Goal: Find contact information: Find contact information

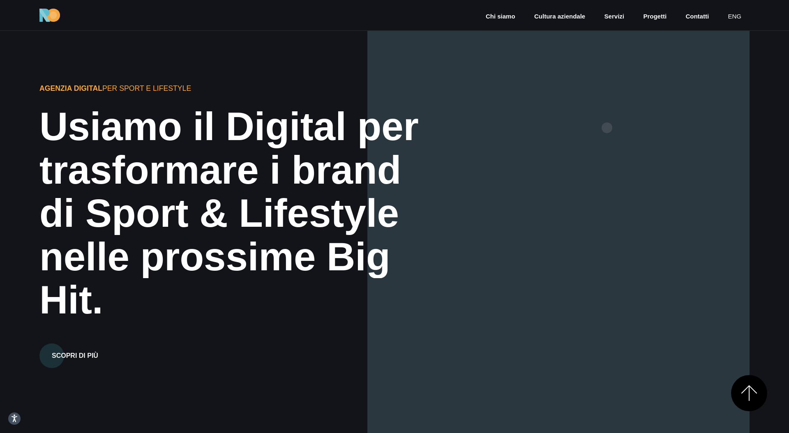
scroll to position [2685, 0]
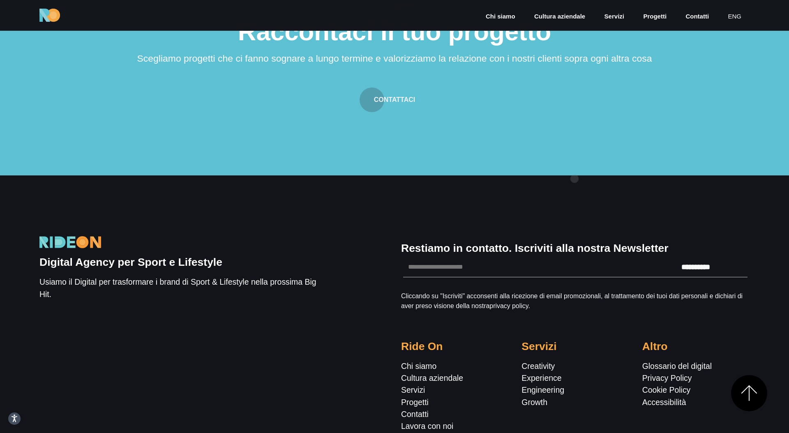
click at [574, 175] on section "Contatti Raccontaci il tuo progetto Scegliamo progetti che ci fanno sognare a l…" at bounding box center [394, 60] width 789 height 229
click at [346, 174] on section "Contatti Raccontaci il tuo progetto Scegliamo progetti che ci fanno sognare a l…" at bounding box center [394, 60] width 789 height 229
click at [620, 131] on section "Contatti Raccontaci il tuo progetto Scegliamo progetti che ci fanno sognare a l…" at bounding box center [394, 60] width 789 height 229
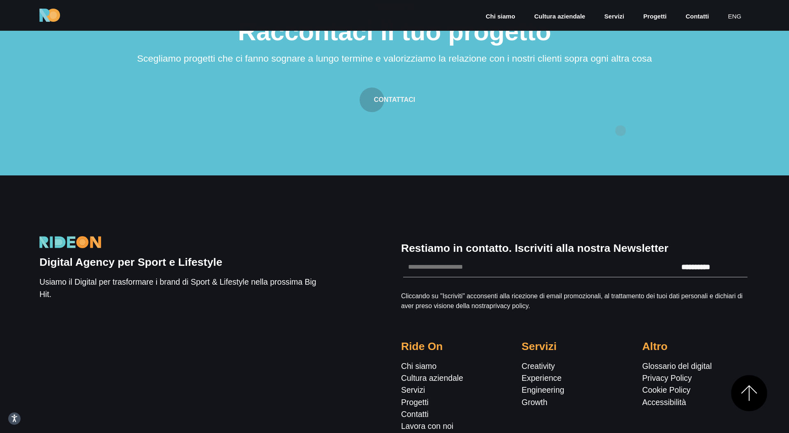
click at [620, 131] on section "Contatti Raccontaci il tuo progetto Scegliamo progetti che ci fanno sognare a l…" at bounding box center [394, 60] width 789 height 229
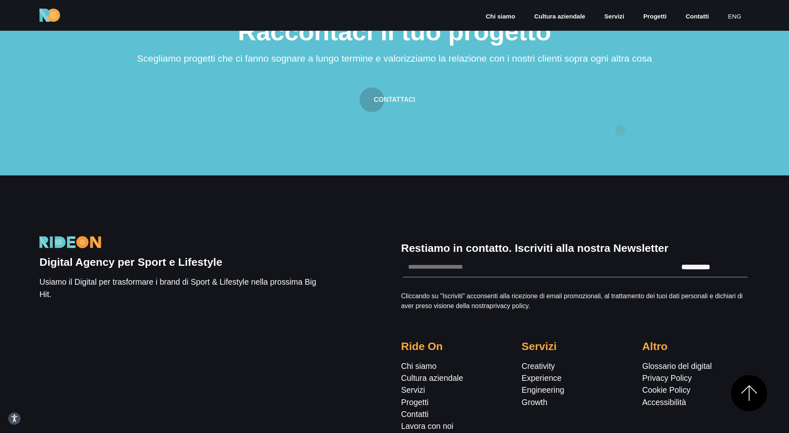
click at [620, 131] on section "Contatti Raccontaci il tuo progetto Scegliamo progetti che ci fanno sognare a l…" at bounding box center [394, 60] width 789 height 229
